Goal: Task Accomplishment & Management: Use online tool/utility

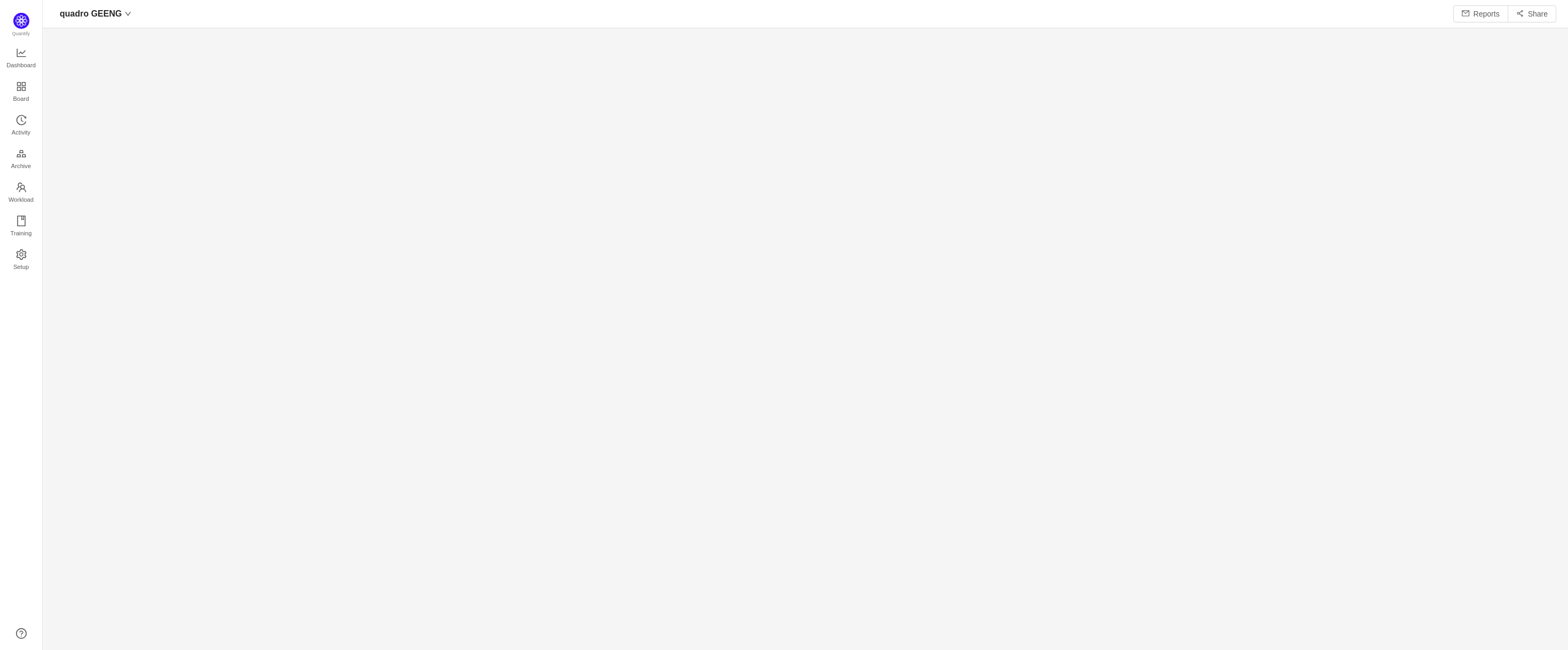
scroll to position [629, 1493]
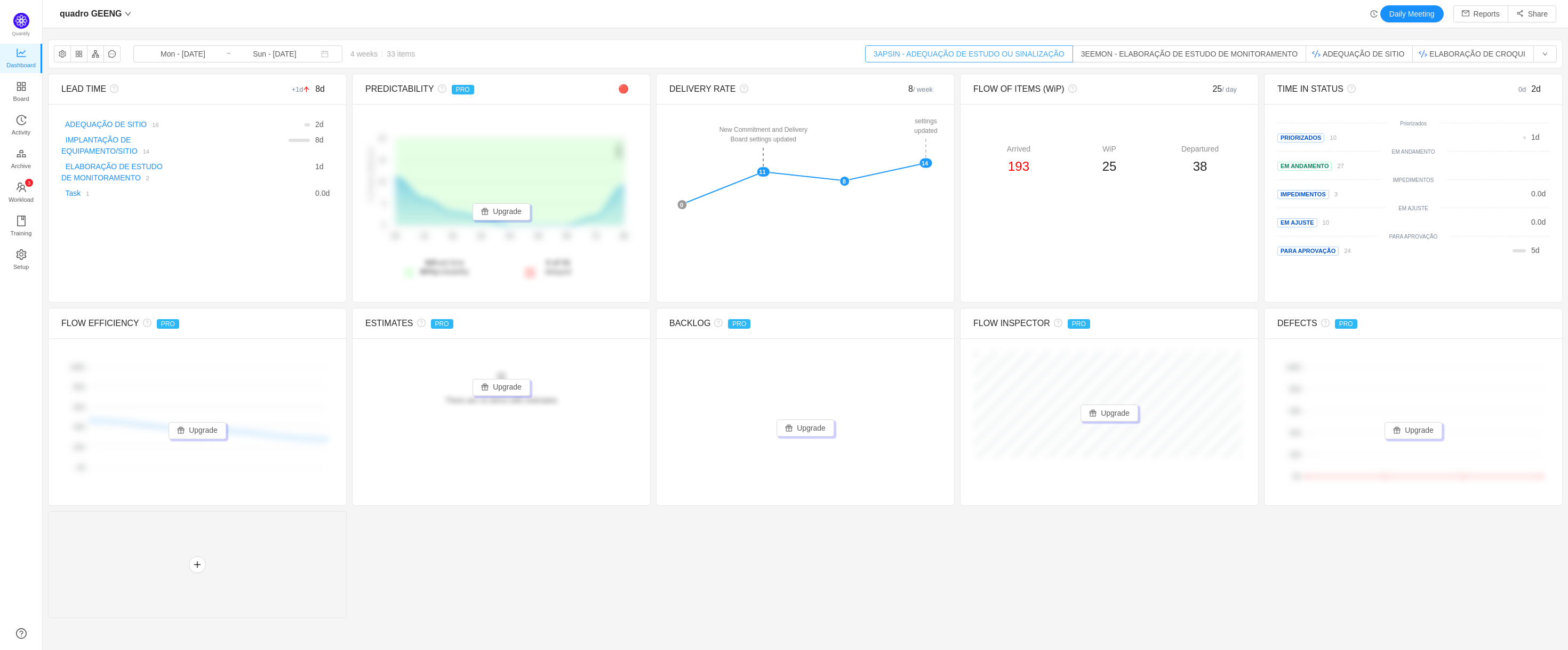
click at [1034, 50] on button "3APSIN - ADEQUAÇÃO DE ESTUDO OU SINALIZAÇÃO" at bounding box center [969, 54] width 208 height 17
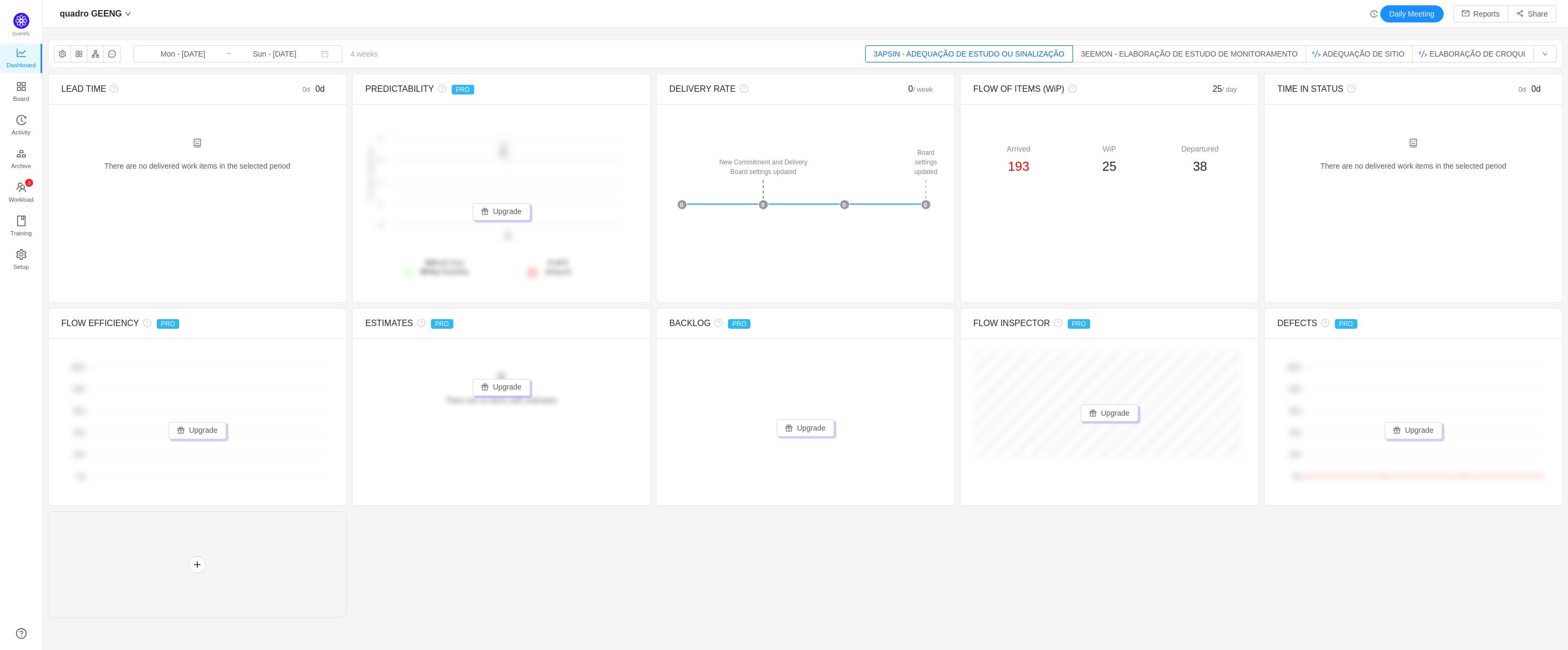
click at [1045, 53] on button "3APSIN - ADEQUAÇÃO DE ESTUDO OU SINALIZAÇÃO" at bounding box center [969, 54] width 208 height 17
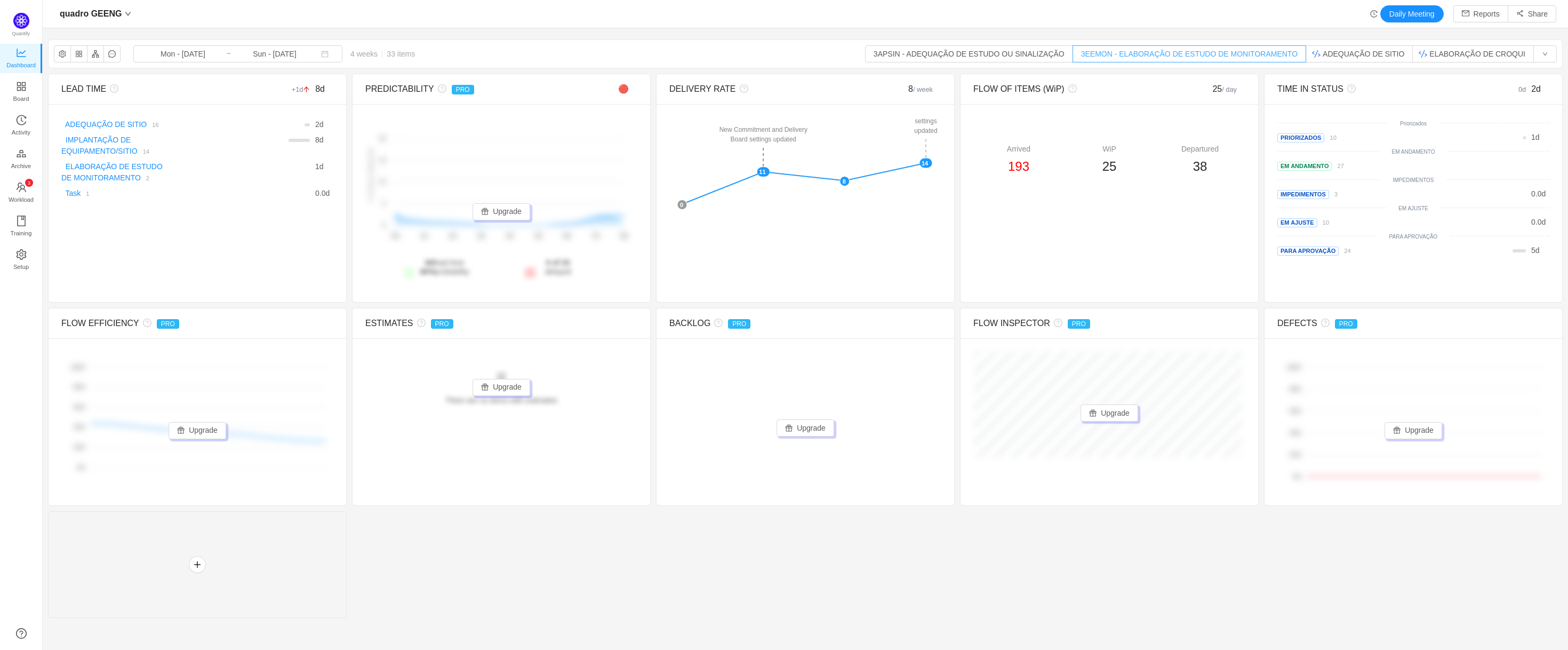
click at [1123, 54] on button "3EEMON - ELABORAÇÃO DE ESTUDO DE MONITORAMENTO" at bounding box center [1189, 54] width 234 height 17
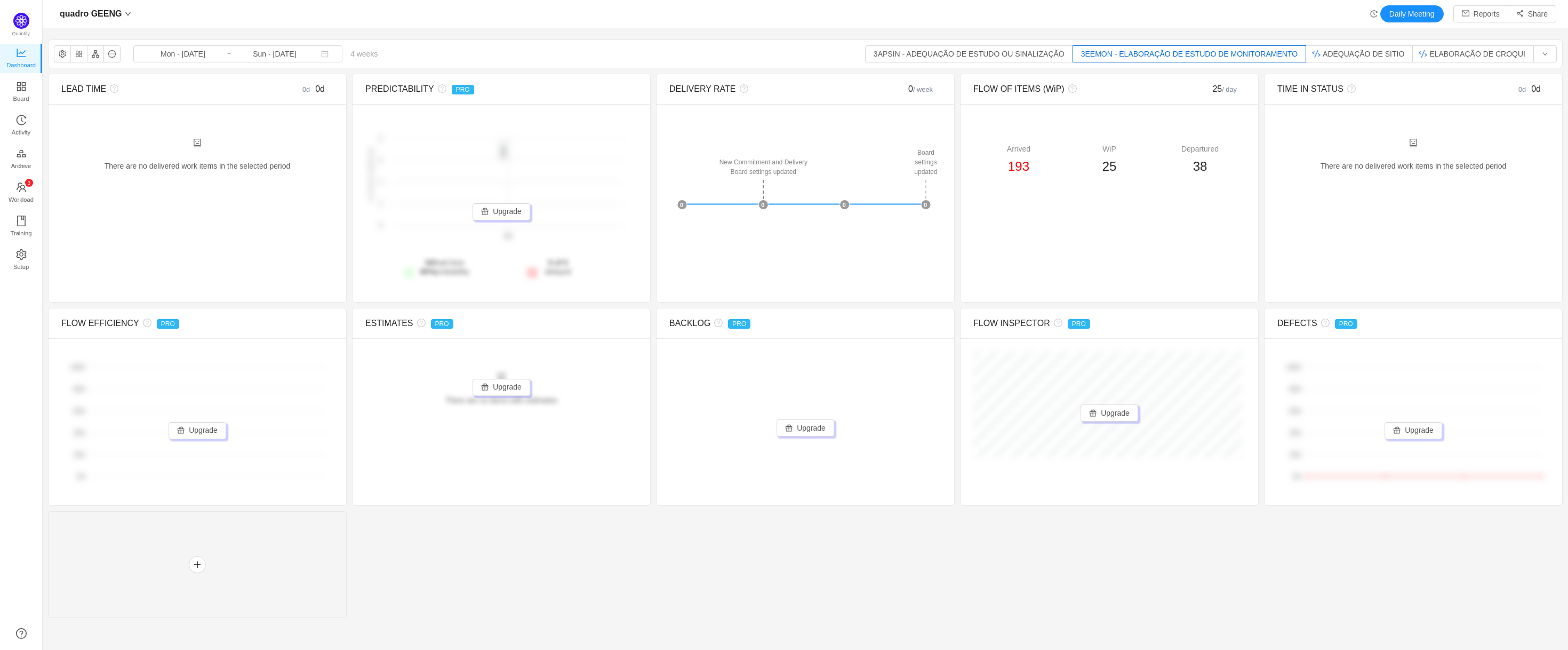
click at [1197, 56] on button "3EEMON - ELABORAÇÃO DE ESTUDO DE MONITORAMENTO" at bounding box center [1189, 54] width 234 height 17
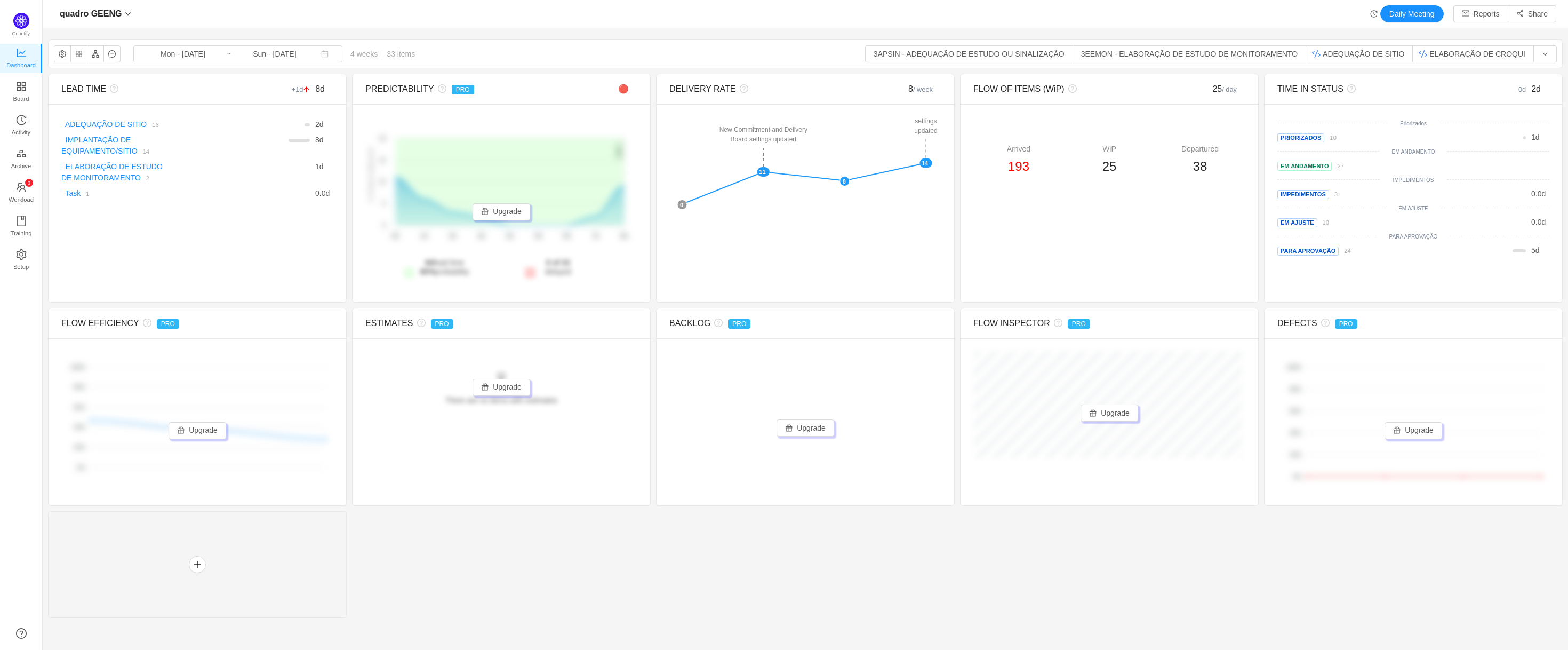
click at [711, 35] on section "quadro GEENG Mon - Sep 08, 2025 ~ Sun - Oct 05, 2025 4 weeks 33 items 3APSIN - …" at bounding box center [805, 329] width 1525 height 589
click at [1360, 51] on button "ADEQUAÇÃO DE SITIO" at bounding box center [1359, 54] width 107 height 17
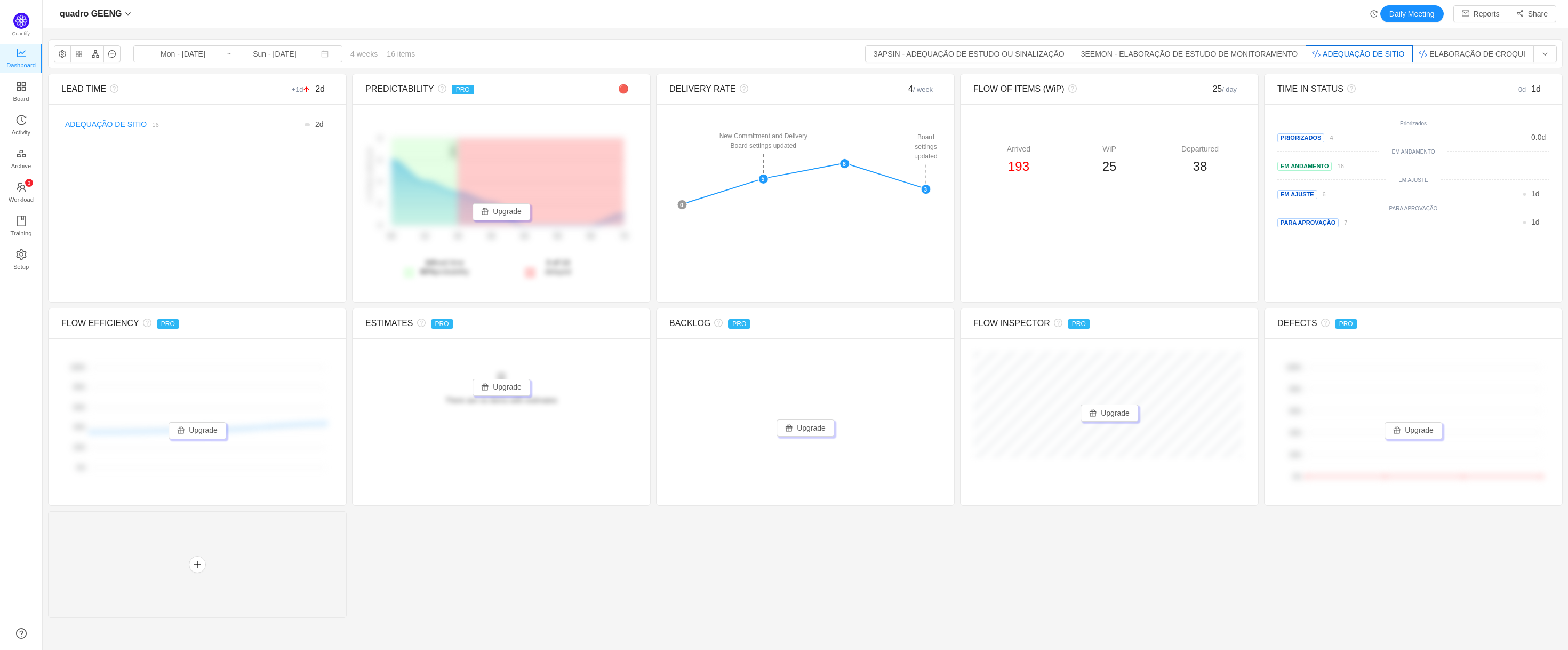
click at [1445, 63] on div "quadro GEENG Mon - Sep 08, 2025 ~ Sun - Oct 05, 2025 4 weeks 16 items 3APSIN - …" at bounding box center [805, 53] width 1513 height 28
click at [1446, 60] on button "ELABORAÇÃO DE CROQUI" at bounding box center [1473, 54] width 121 height 17
click at [942, 56] on button "3APSIN - ADEQUAÇÃO DE ESTUDO OU SINALIZAÇÃO" at bounding box center [969, 54] width 208 height 17
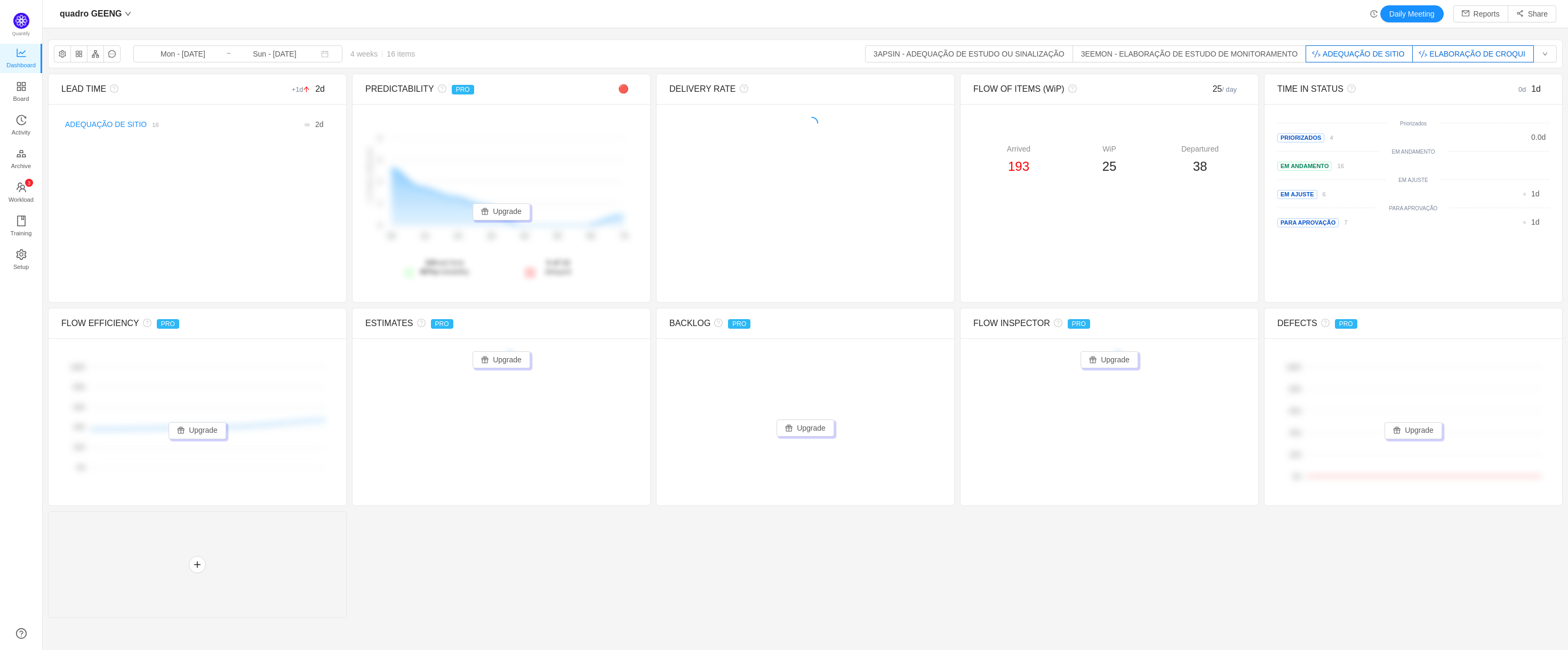
click at [1351, 55] on button "ADEQUAÇÃO DE SITIO" at bounding box center [1359, 54] width 107 height 17
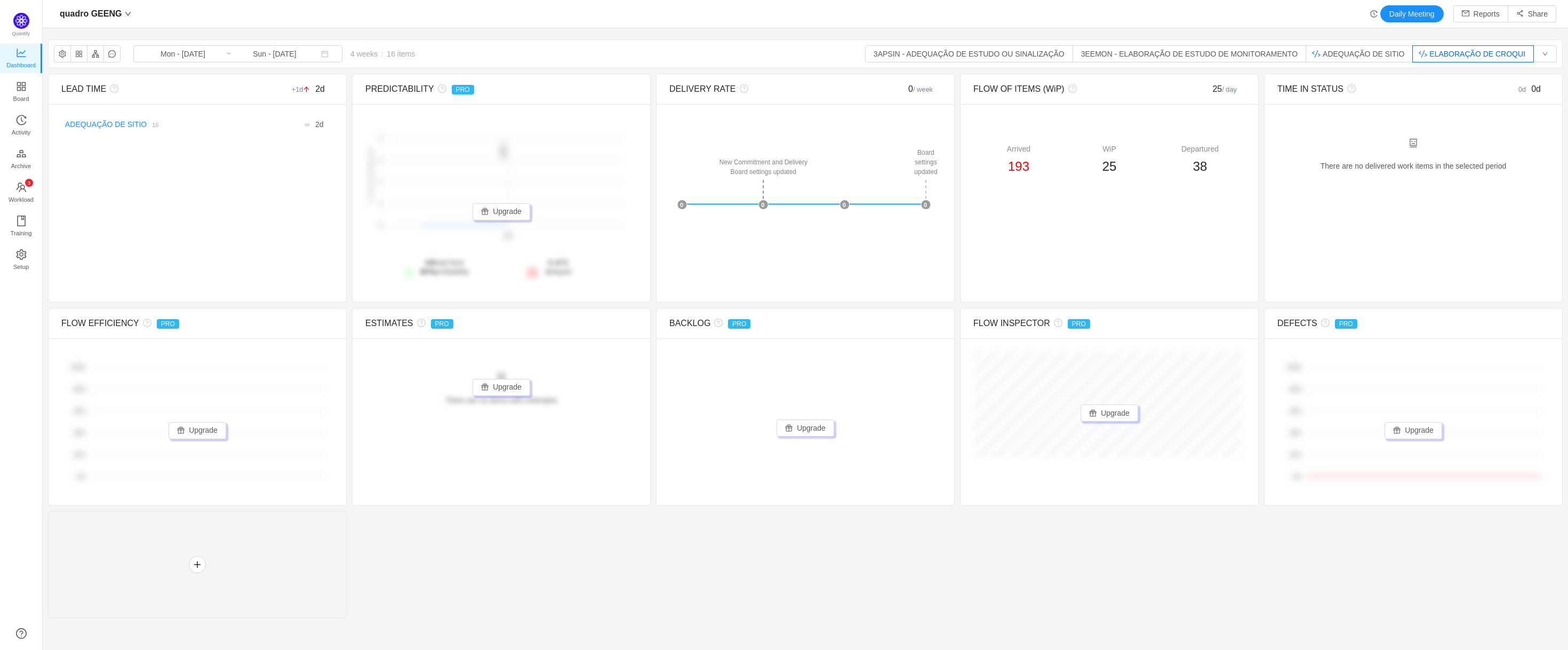
click at [1461, 58] on button "ELABORAÇÃO DE CROQUI" at bounding box center [1473, 54] width 121 height 17
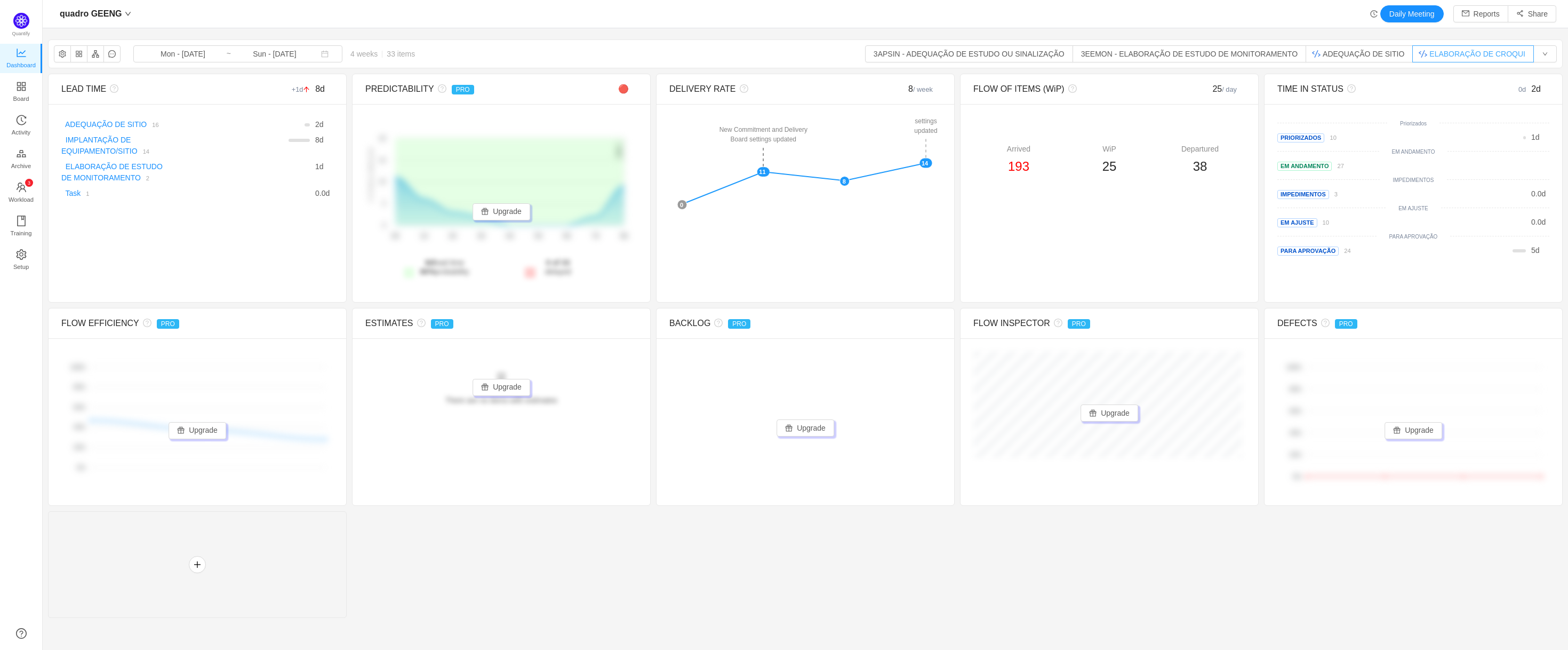
click at [1452, 56] on button "ELABORAÇÃO DE CROQUI" at bounding box center [1473, 54] width 121 height 17
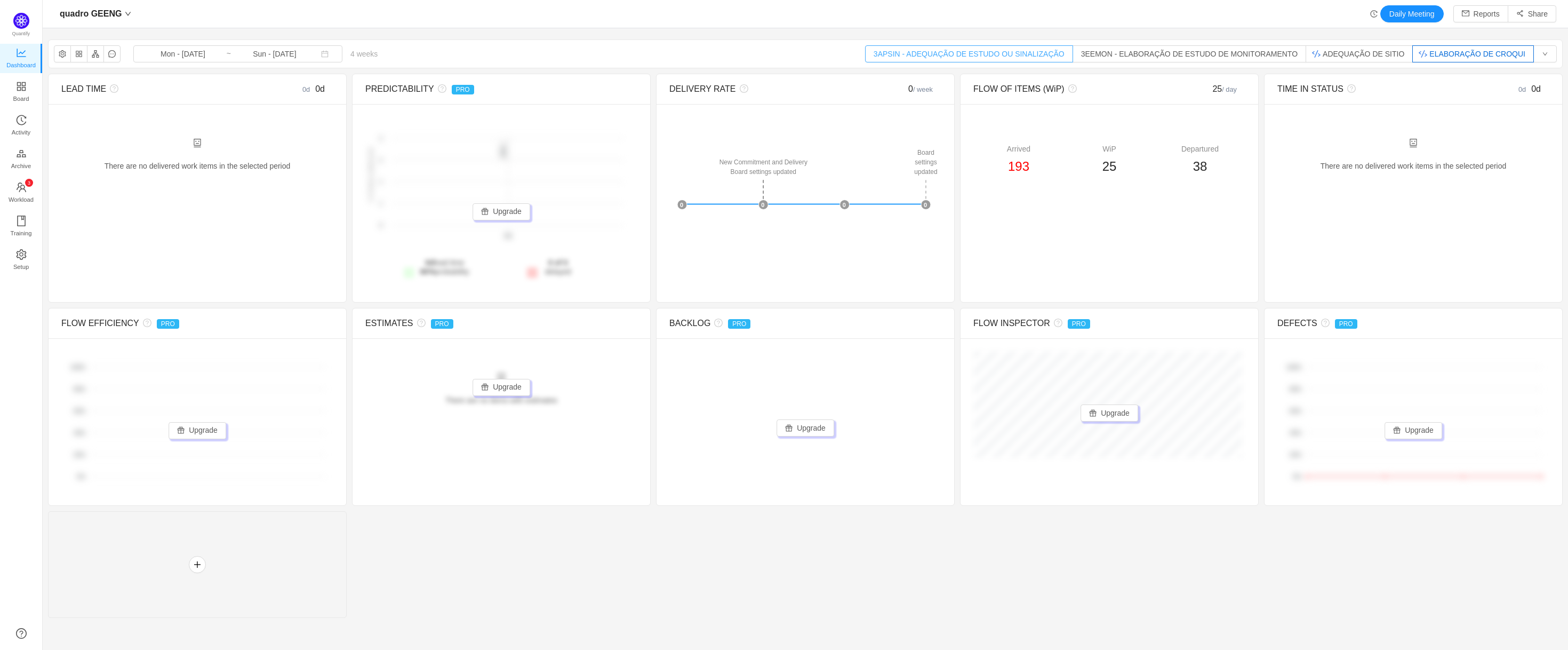
click at [948, 55] on button "3APSIN - ADEQUAÇÃO DE ESTUDO OU SINALIZAÇÃO" at bounding box center [969, 54] width 208 height 17
click at [1169, 55] on button "3EEMON - ELABORAÇÃO DE ESTUDO DE MONITORAMENTO" at bounding box center [1189, 54] width 234 height 17
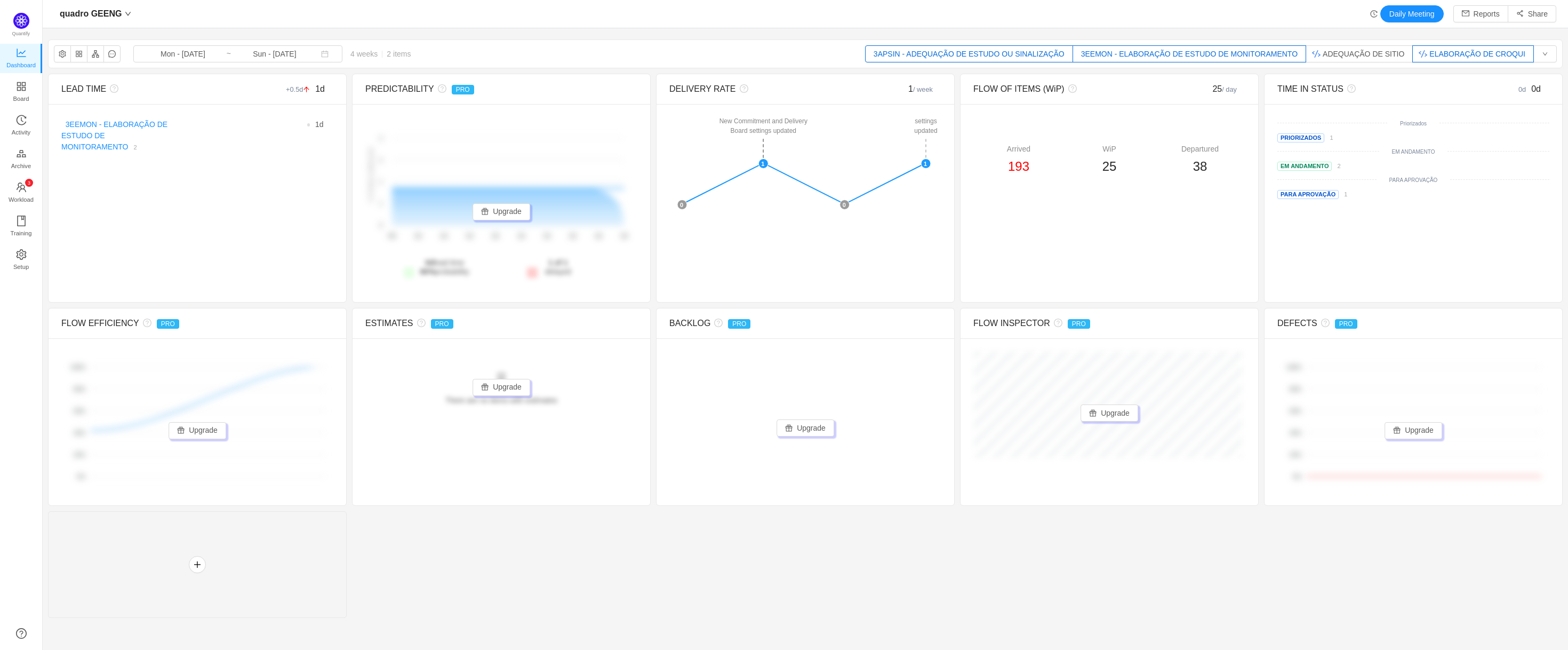
click at [1016, 56] on button "3APSIN - ADEQUAÇÃO DE ESTUDO OU SINALIZAÇÃO" at bounding box center [969, 54] width 208 height 17
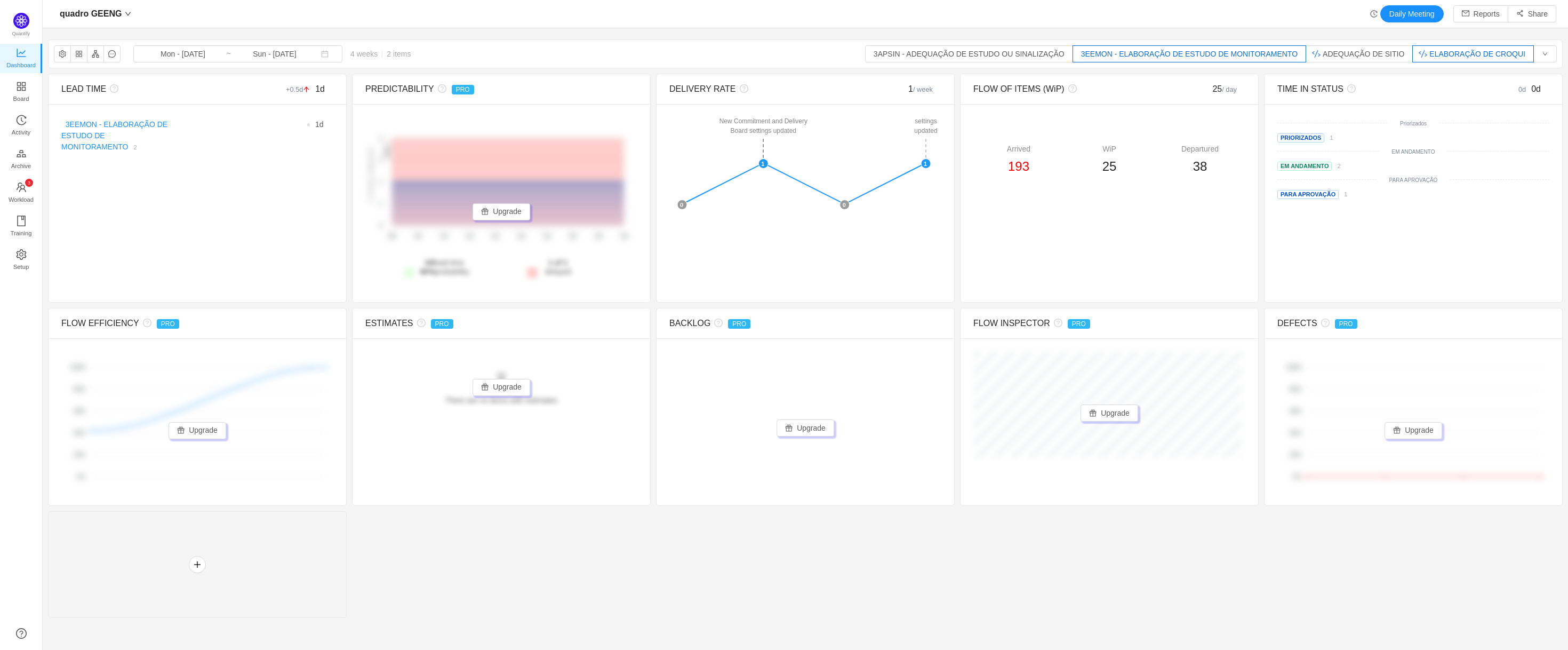
click at [1477, 45] on div "quadro GEENG Mon - Sep 08, 2025 ~ Sun - Oct 05, 2025 4 weeks 2 items 3APSIN - A…" at bounding box center [805, 53] width 1513 height 28
click at [1480, 52] on button "ELABORAÇÃO DE CROQUI" at bounding box center [1473, 54] width 121 height 17
click at [1475, 51] on button "ELABORAÇÃO DE CROQUI" at bounding box center [1473, 54] width 121 height 17
click at [805, 20] on div "quadro GEENG Daily Meeting Reports Share" at bounding box center [805, 14] width 1502 height 17
click at [123, 127] on link "3EEMON - ELABORAÇÃO DE ESTUDO DE MONITORAMENTO" at bounding box center [114, 136] width 106 height 31
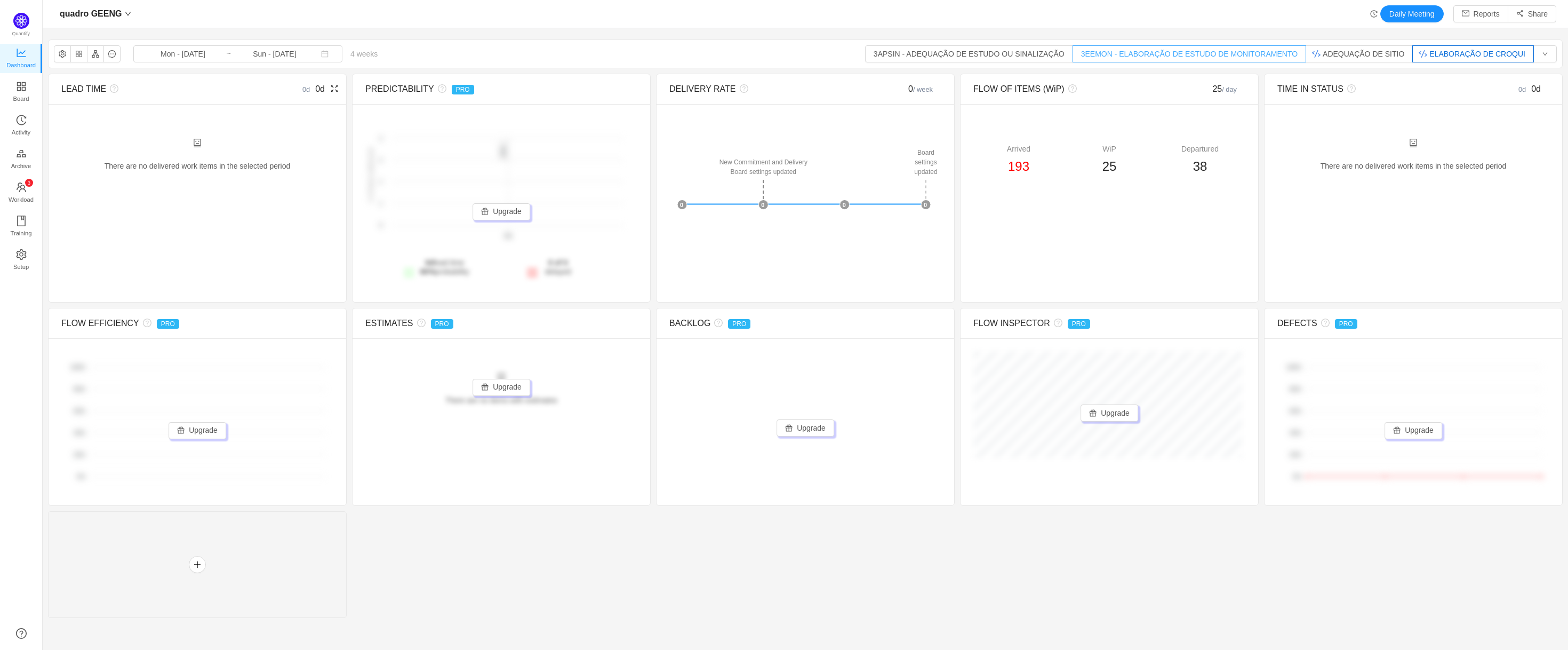
click at [1162, 50] on button "3EEMON - ELABORAÇÃO DE ESTUDO DE MONITORAMENTO" at bounding box center [1189, 54] width 234 height 17
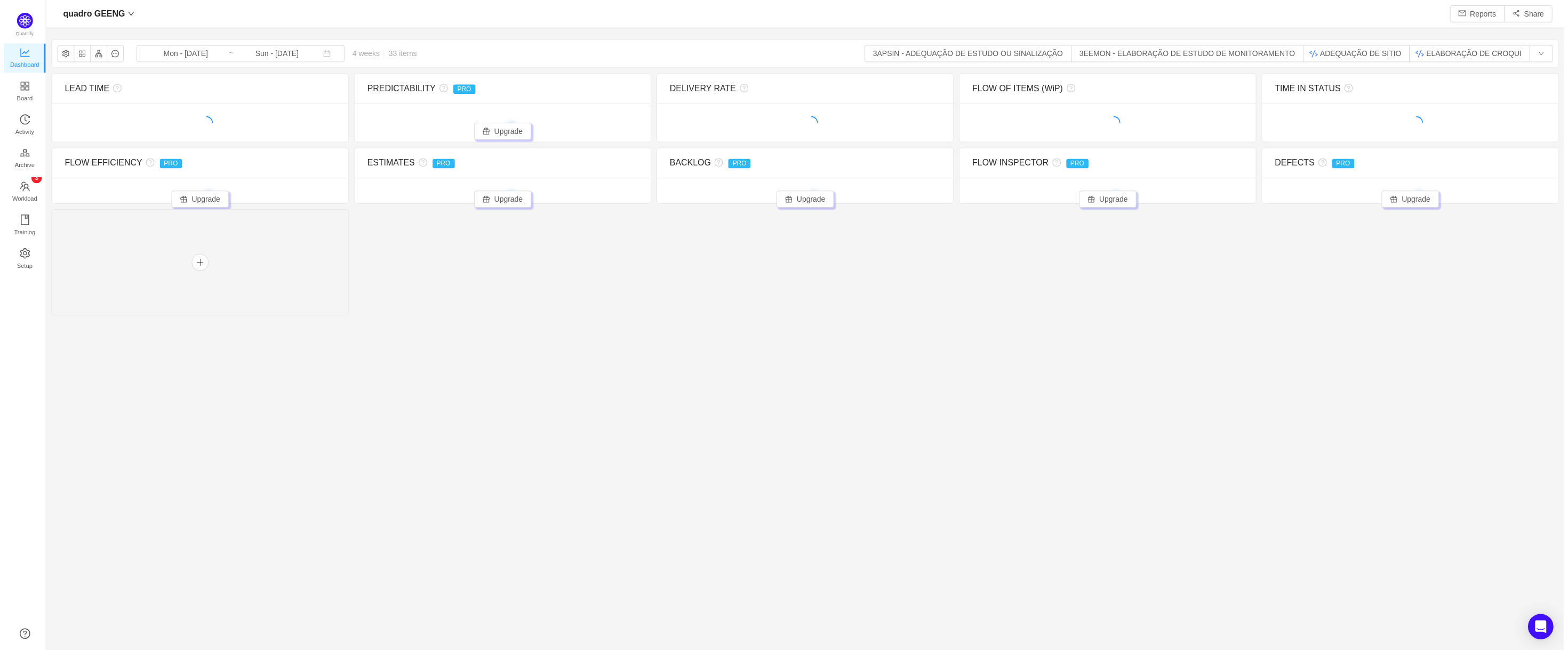
scroll to position [629, 1493]
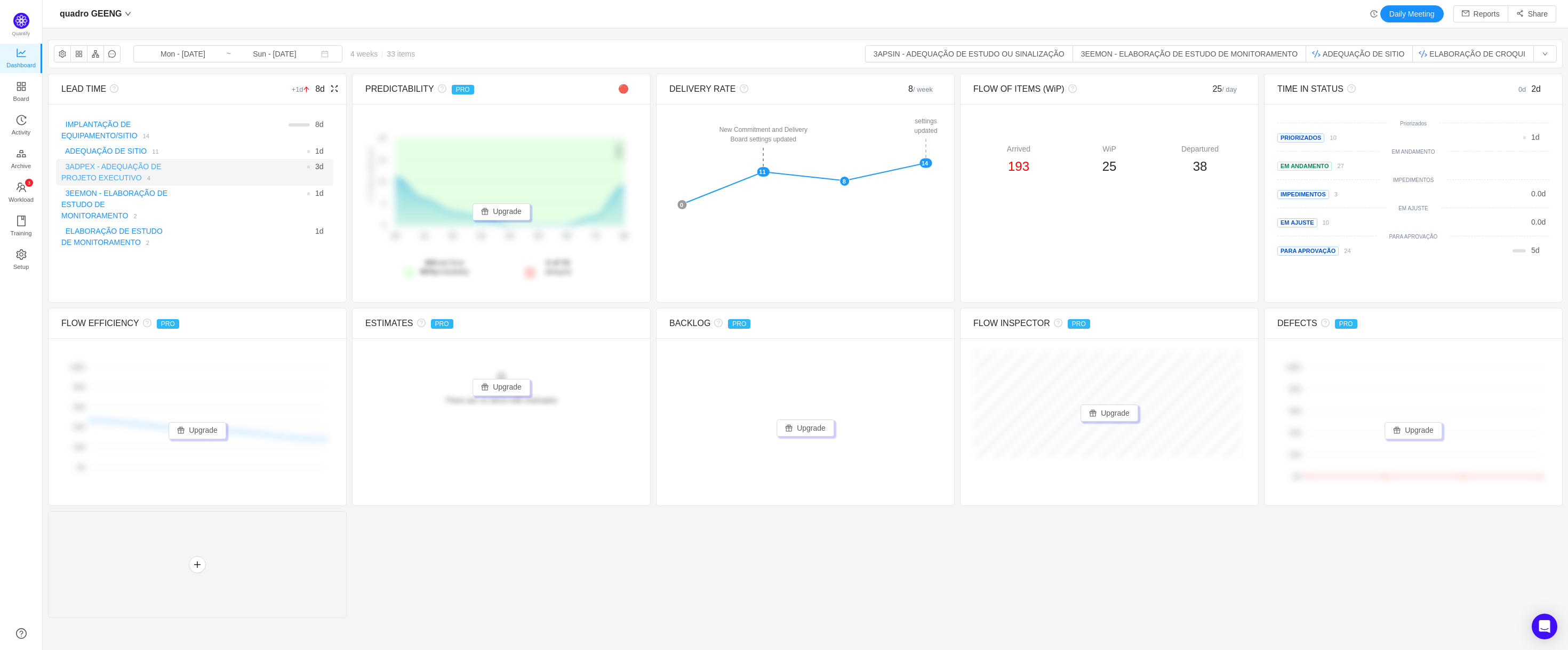
click at [109, 168] on link "3ADPEX - ADEQUAÇÃO DE PROJETO EXECUTIVO" at bounding box center [111, 172] width 100 height 20
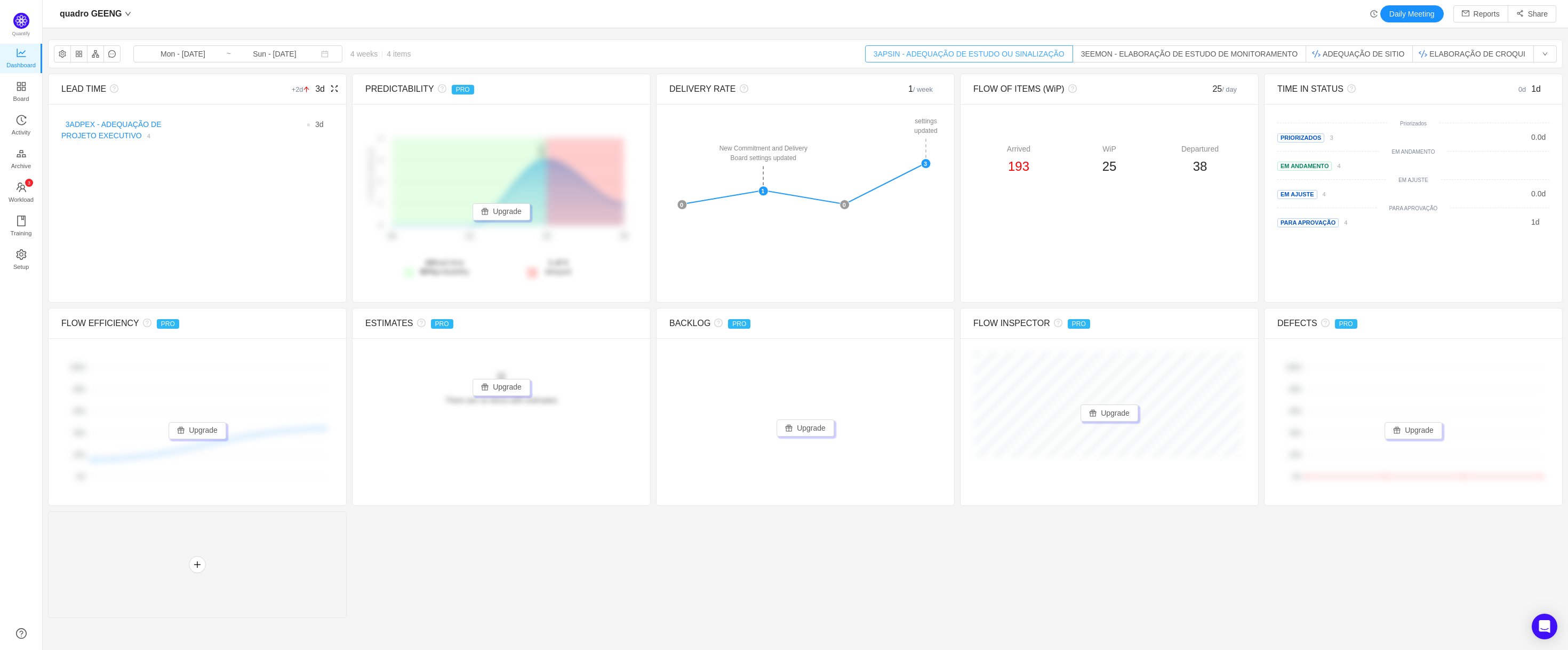
click at [1021, 53] on button "3APSIN - ADEQUAÇÃO DE ESTUDO OU SINALIZAÇÃO" at bounding box center [969, 54] width 208 height 17
click at [951, 49] on button "3APSIN - ADEQUAÇÃO DE ESTUDO OU SINALIZAÇÃO" at bounding box center [969, 54] width 208 height 17
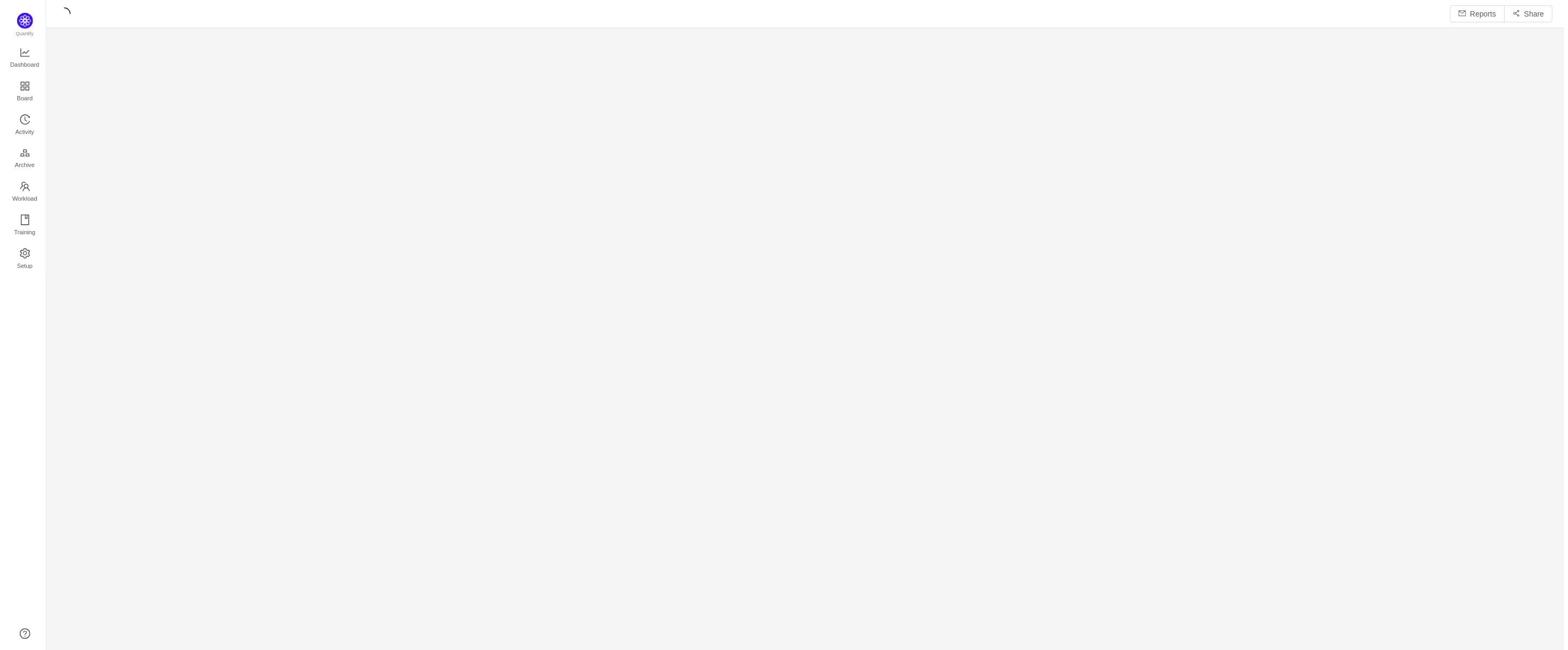
scroll to position [632, 1493]
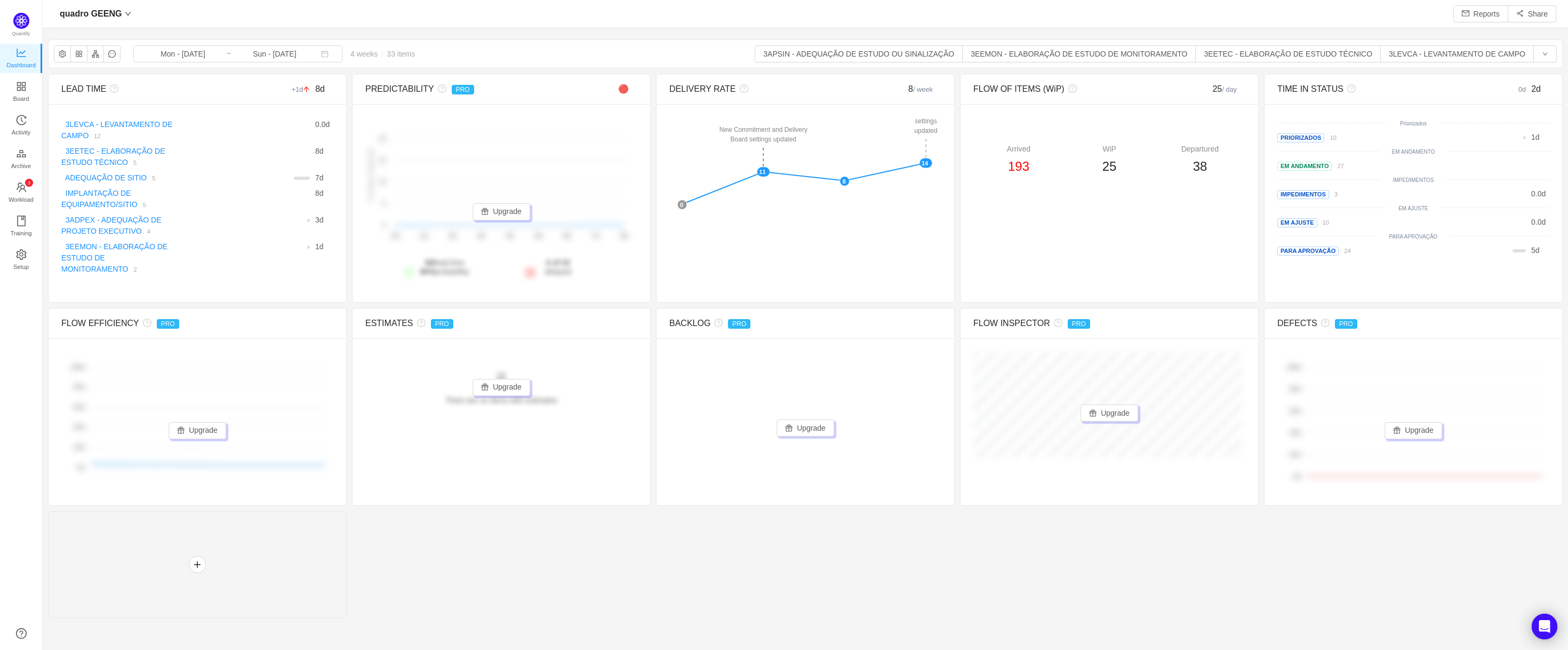
scroll to position [629, 1493]
